Goal: Task Accomplishment & Management: Use online tool/utility

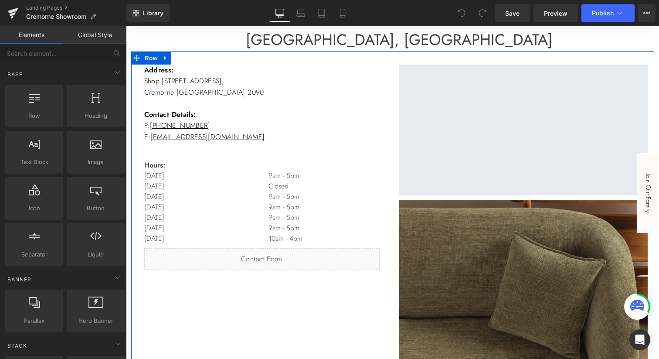
scroll to position [119, 0]
click at [284, 189] on p "9am - 5pm Closed" at bounding box center [323, 180] width 111 height 21
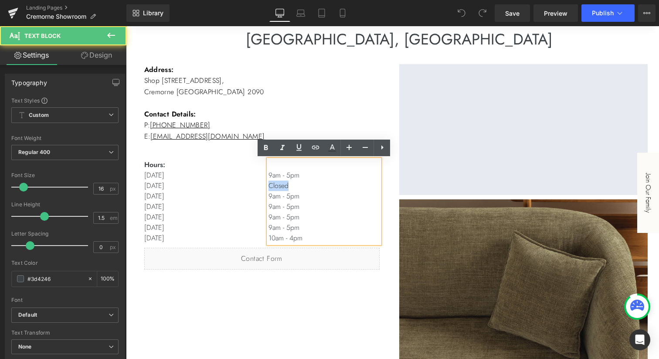
drag, startPoint x: 289, startPoint y: 185, endPoint x: 269, endPoint y: 185, distance: 20.5
click at [269, 185] on p "9am - 5pm Closed" at bounding box center [323, 180] width 111 height 21
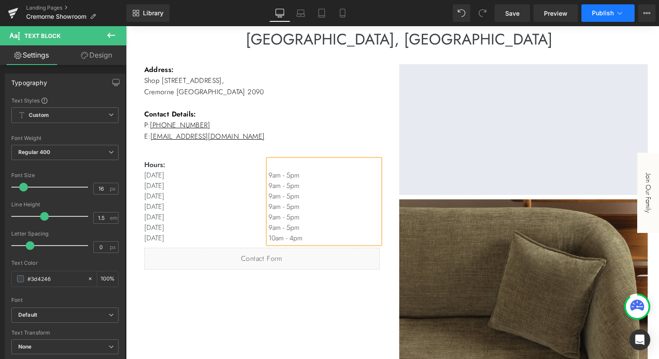
click at [596, 5] on button "Publish" at bounding box center [607, 12] width 53 height 17
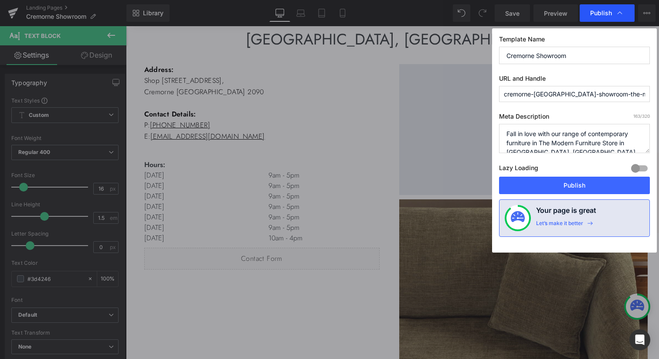
click at [605, 16] on span "Publish" at bounding box center [601, 13] width 22 height 8
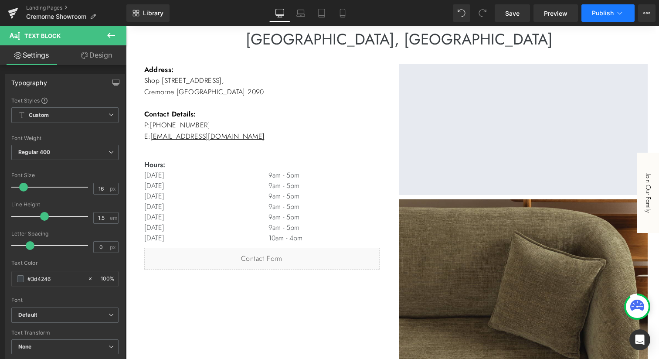
click at [604, 12] on span "Publish" at bounding box center [603, 13] width 22 height 7
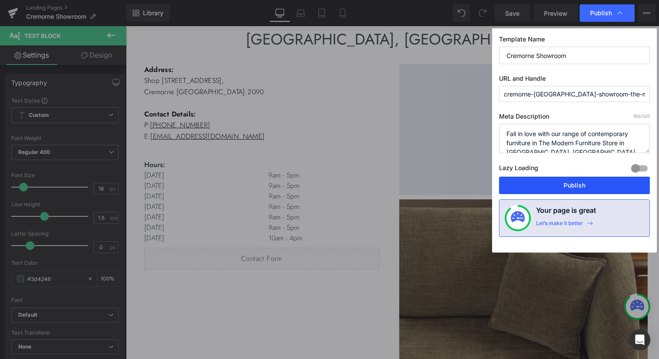
click at [602, 183] on button "Publish" at bounding box center [574, 184] width 151 height 17
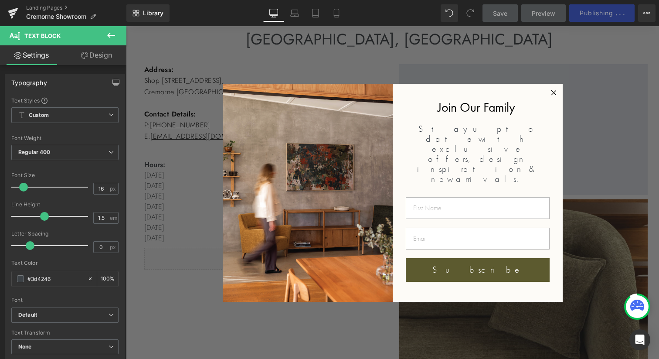
click at [553, 90] on circle "Close dialog" at bounding box center [553, 92] width 10 height 10
